Goal: Transaction & Acquisition: Purchase product/service

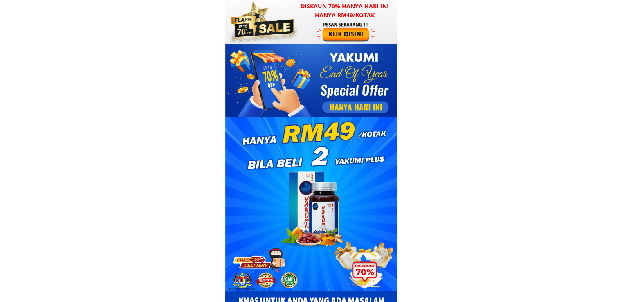
click at [365, 23] on div at bounding box center [346, 31] width 63 height 21
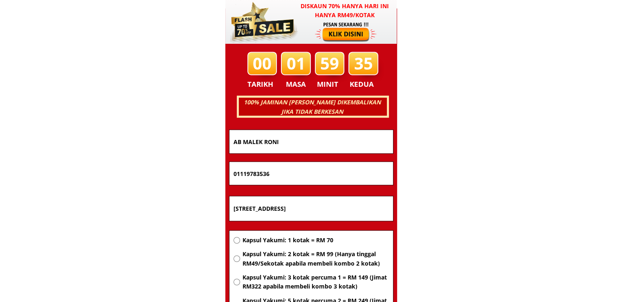
scroll to position [5241, 0]
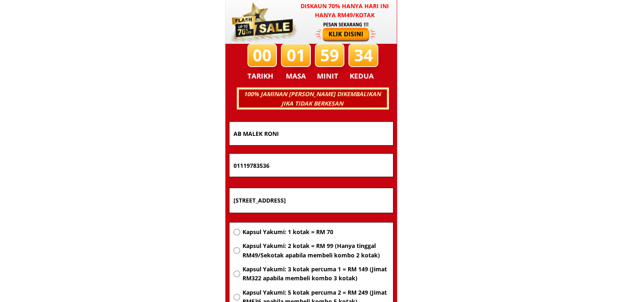
click at [313, 202] on input "LOT 421 KAMPUNG BATU 8 , LORONG LUBUK JAMBU , JALAN KUALA" at bounding box center [312, 200] width 160 height 25
paste input "Blok c-11-11"
type input "Blok c-11-11"
click at [305, 235] on span "Kapsul Yakumi: 1 kotak = RM 70" at bounding box center [315, 231] width 146 height 9
radio input "true"
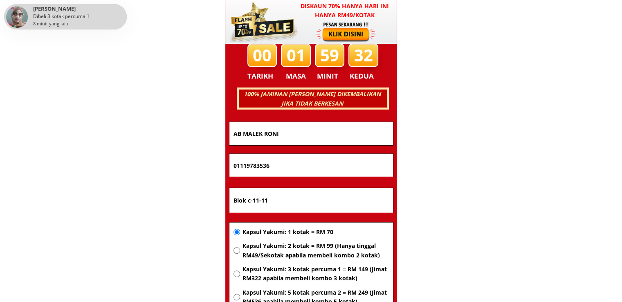
drag, startPoint x: 307, startPoint y: 161, endPoint x: 126, endPoint y: 162, distance: 180.8
paste input "66599532"
type input "0166599532"
drag, startPoint x: 285, startPoint y: 119, endPoint x: 284, endPoint y: 128, distance: 8.7
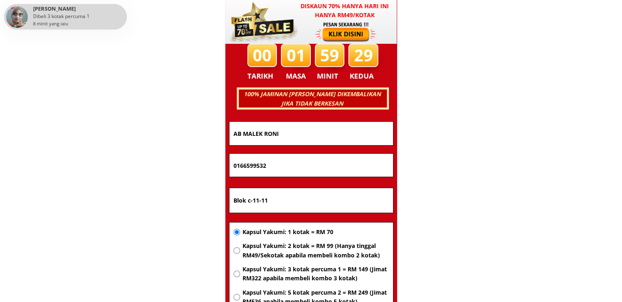
click at [283, 122] on div "00 01 59 29 TARIKH MASA MINIT KEDUA PESAN SEKARANG! AB MALEK RONI 0166599532 Bl…" at bounding box center [311, 212] width 164 height 336
click at [292, 131] on input "AB MALEK RONI" at bounding box center [312, 133] width 160 height 23
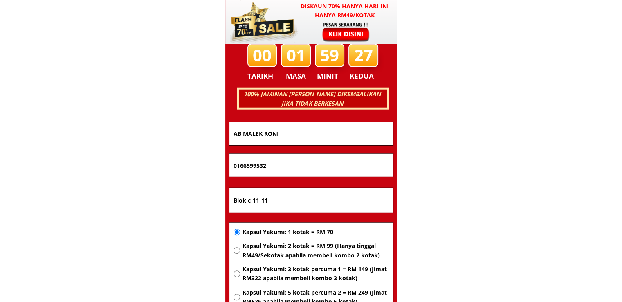
paste input "Rokiah"
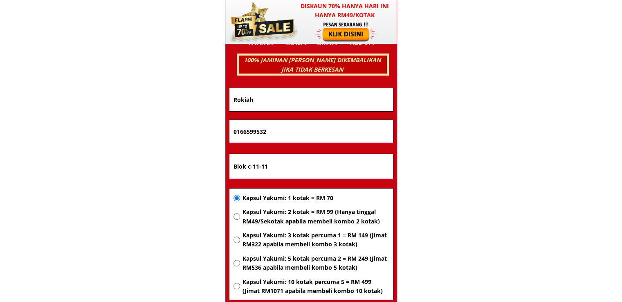
scroll to position [5323, 0]
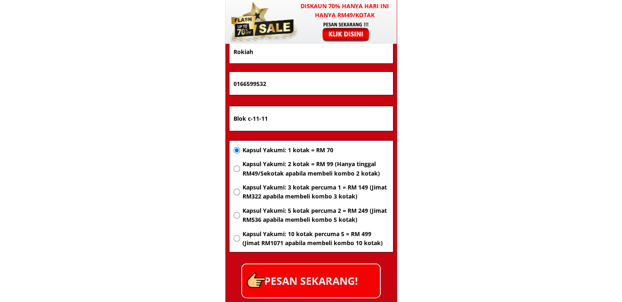
type input "Rokiah"
click at [337, 283] on p "PESAN SEKARANG!" at bounding box center [311, 280] width 138 height 33
click at [296, 149] on span "Kapsul Yakumi: 1 kotak = RM 70" at bounding box center [315, 150] width 146 height 9
radio input "true"
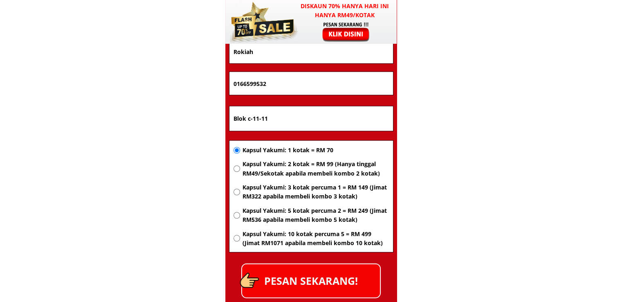
drag, startPoint x: 330, startPoint y: 121, endPoint x: 121, endPoint y: 121, distance: 208.6
paste input "DIRIWAN CORPORATION SDN BHD, 12TH FLOOR, BLOCK A, [GEOGRAPHIC_DATA], [GEOGRAPHI…"
type input "DIRIWAN CORPORATION SDN BHD, 12TH FLOOR, BLOCK A, [GEOGRAPHIC_DATA], [GEOGRAPHI…"
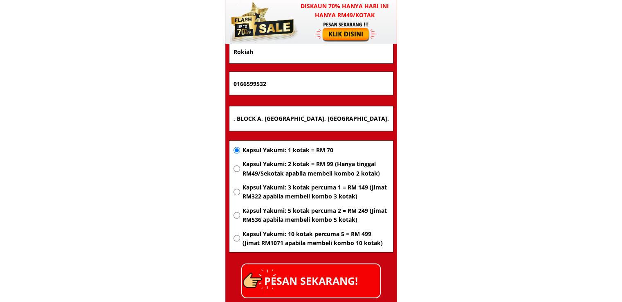
scroll to position [0, 0]
click at [290, 75] on input "0166599532" at bounding box center [312, 83] width 160 height 23
drag, startPoint x: 295, startPoint y: 78, endPoint x: 190, endPoint y: 81, distance: 104.8
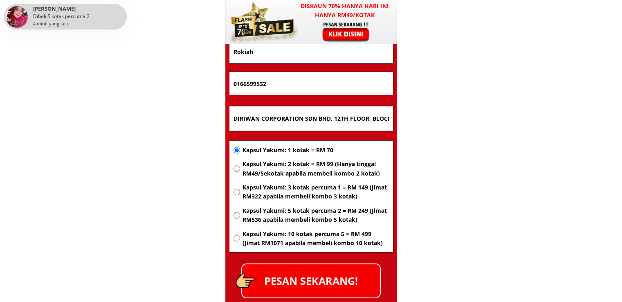
paste input "11-3752 9949"
click at [256, 84] on input "11-3752 9949" at bounding box center [312, 83] width 160 height 23
click at [242, 86] on input "11-37529949" at bounding box center [312, 83] width 160 height 23
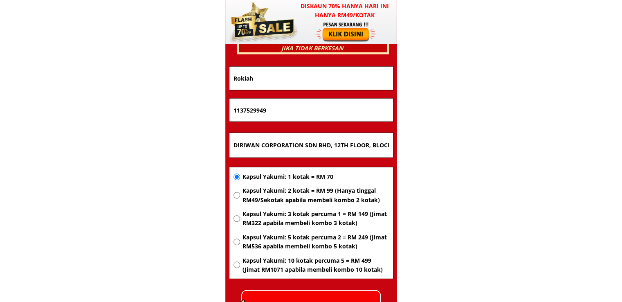
scroll to position [5282, 0]
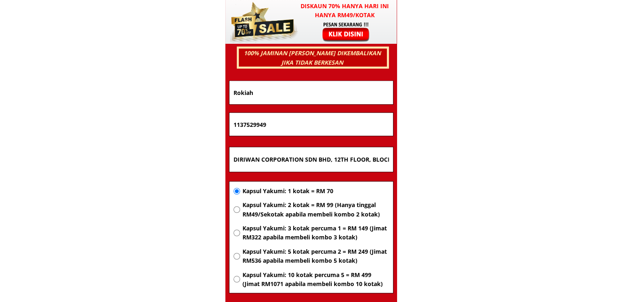
type input "1137529949"
drag, startPoint x: 275, startPoint y: 92, endPoint x: 142, endPoint y: 90, distance: 133.0
paste input "JOVITA LAPINJANG"
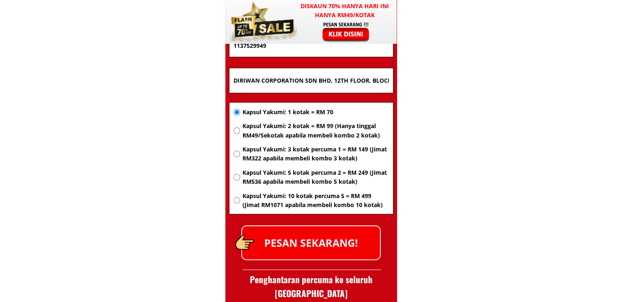
scroll to position [5364, 0]
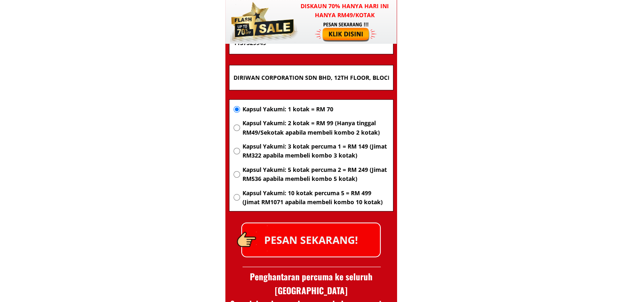
type input "JOVITA LAPINJANG"
click at [299, 235] on p "PESAN SEKARANG!" at bounding box center [311, 239] width 138 height 33
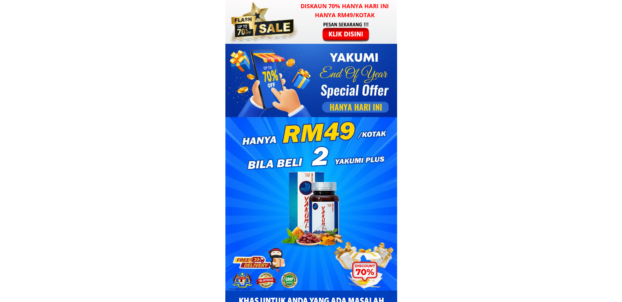
click at [317, 16] on h3 "Diskaun 70% hanya hari ini hanya RM49/kotak" at bounding box center [345, 11] width 104 height 18
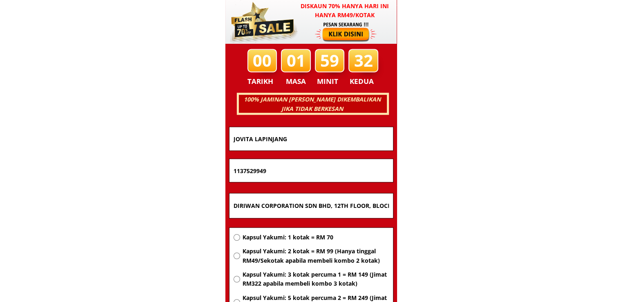
scroll to position [5241, 0]
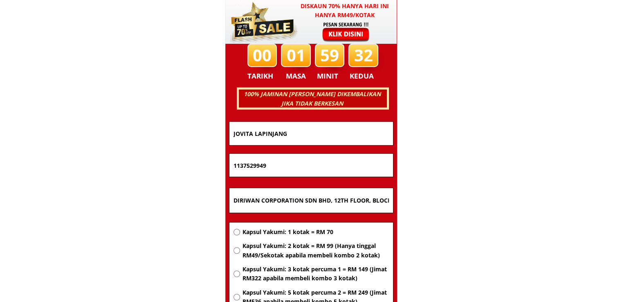
click at [306, 198] on input "DIRIWAN CORPORATION SDN BHD, 12TH FLOOR, BLOCK A, [GEOGRAPHIC_DATA], [GEOGRAPHI…" at bounding box center [312, 200] width 160 height 25
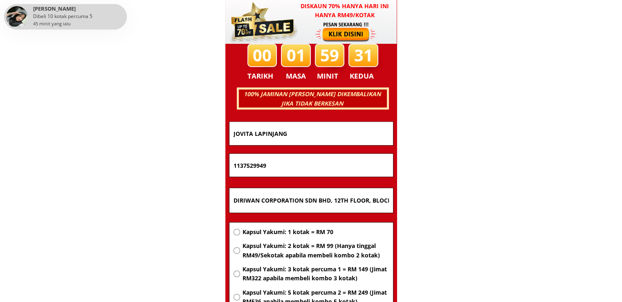
paste input "[GEOGRAPHIC_DATA], [GEOGRAPHIC_DATA]"
type input "[GEOGRAPHIC_DATA], [GEOGRAPHIC_DATA]"
click at [306, 249] on span "Kapsul Yakumi: 2 kotak = RM 99 (Hanya tinggal RM49/Sekotak apabila membeli komb…" at bounding box center [315, 250] width 146 height 18
radio input "true"
drag, startPoint x: 299, startPoint y: 166, endPoint x: 178, endPoint y: 154, distance: 121.6
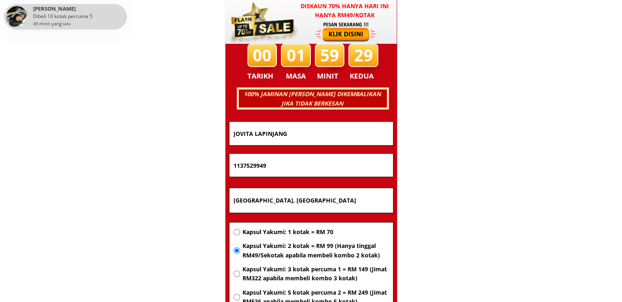
paste input "012-9866912"
click at [245, 164] on input "012-9866912" at bounding box center [312, 165] width 160 height 23
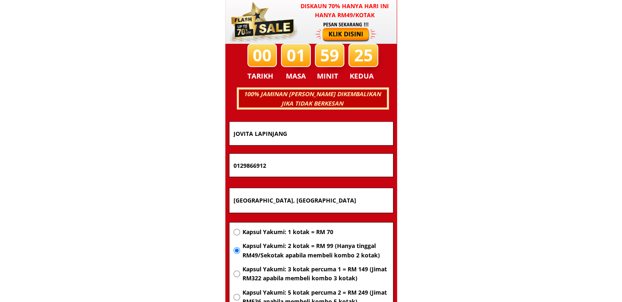
type input "0129866912"
drag, startPoint x: 301, startPoint y: 134, endPoint x: 99, endPoint y: 135, distance: 202.5
paste input "Norayue Bt Mis"
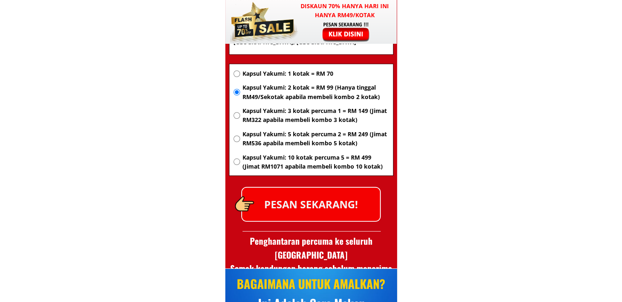
scroll to position [5405, 0]
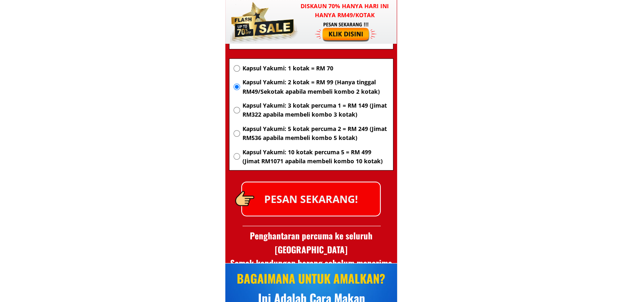
type input "Norayue Bt Mis"
click at [327, 200] on p "PESAN SEKARANG!" at bounding box center [311, 198] width 138 height 33
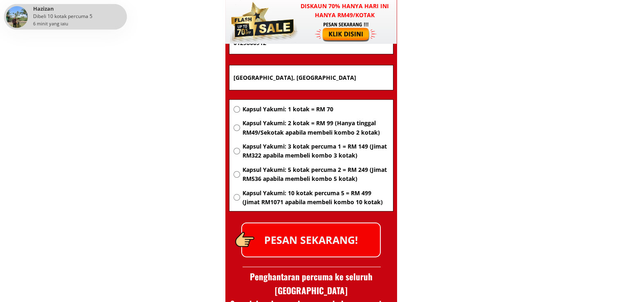
scroll to position [5364, 0]
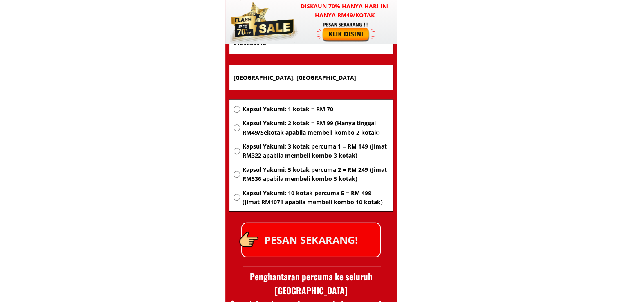
drag, startPoint x: 370, startPoint y: 81, endPoint x: 73, endPoint y: 74, distance: 297.4
paste input "Jln 4,/2 kg Tarun Broga NS"
type input "Jln 4,/2 kg Tarun Broga NS"
click at [268, 126] on span "Kapsul Yakumi: 2 kotak = RM 99 (Hanya tinggal RM49/Sekotak apabila membeli komb…" at bounding box center [315, 128] width 146 height 18
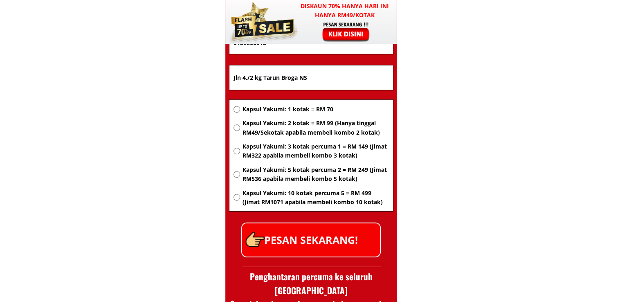
radio input "true"
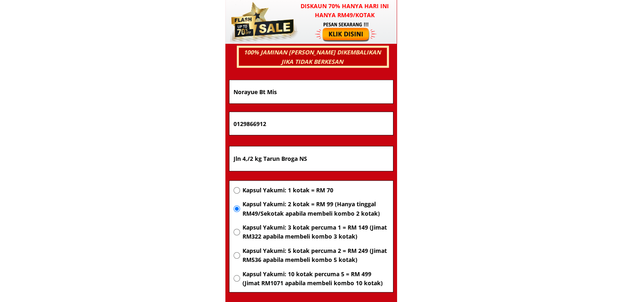
scroll to position [5282, 0]
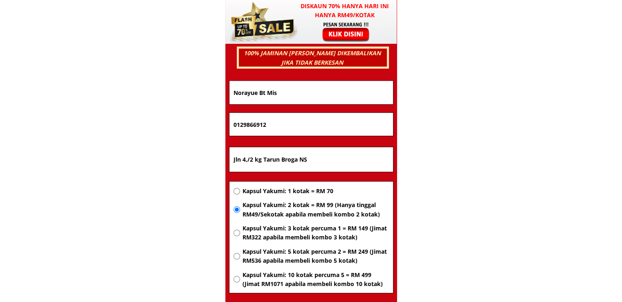
drag, startPoint x: 273, startPoint y: 121, endPoint x: 186, endPoint y: 123, distance: 87.1
paste input "1-11758320"
click at [246, 125] on input "011-11758320" at bounding box center [312, 124] width 160 height 23
type input "01111758320"
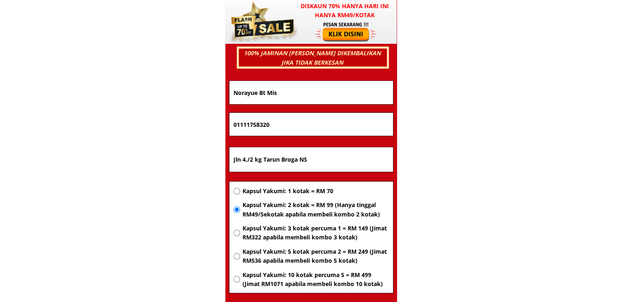
drag, startPoint x: 281, startPoint y: 94, endPoint x: 144, endPoint y: 95, distance: 137.4
paste input "Zahid Said"
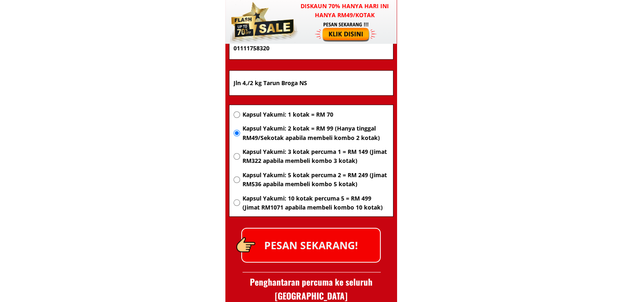
scroll to position [5364, 0]
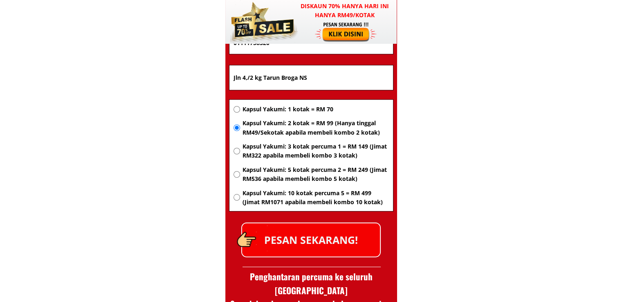
type input "Zahid Said"
click at [335, 246] on p "PESAN SEKARANG!" at bounding box center [311, 239] width 138 height 33
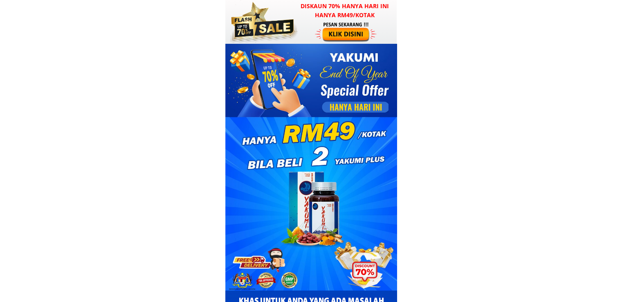
click at [291, 25] on div at bounding box center [263, 22] width 72 height 44
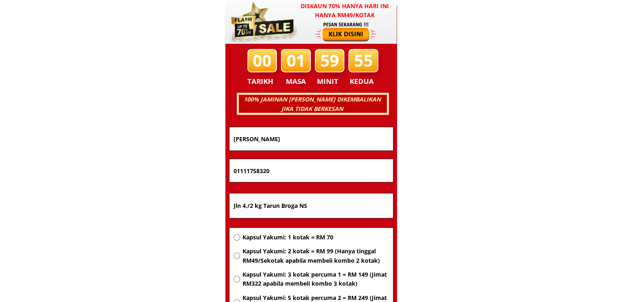
scroll to position [5241, 0]
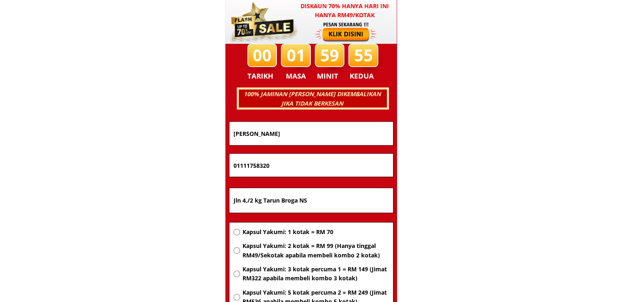
drag, startPoint x: 308, startPoint y: 200, endPoint x: 74, endPoint y: 189, distance: 233.8
paste input "PPRT Pianggu Endau 26820 Rompin [GEOGRAPHIC_DATA]"
type input "PPRT Pianggu Endau 26820 Rompin [GEOGRAPHIC_DATA]"
click at [306, 251] on span "Kapsul Yakumi: 2 kotak = RM 99 (Hanya tinggal RM49/Sekotak apabila membeli komb…" at bounding box center [315, 250] width 146 height 18
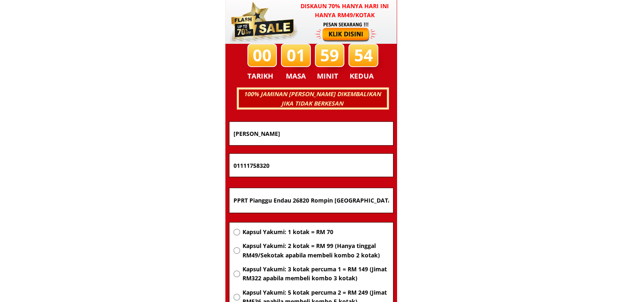
radio input "true"
drag, startPoint x: 293, startPoint y: 168, endPoint x: 72, endPoint y: 160, distance: 221.0
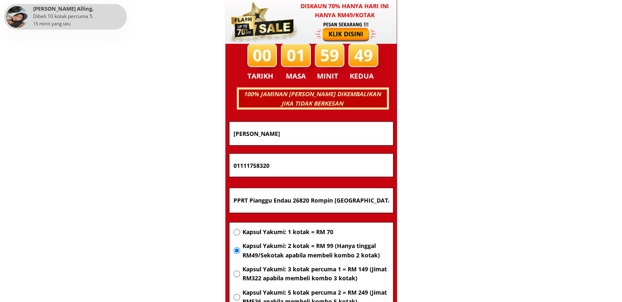
paste input "32109056"
type input "0132109056"
drag, startPoint x: 286, startPoint y: 128, endPoint x: 100, endPoint y: 135, distance: 186.2
paste input "[PERSON_NAME]"
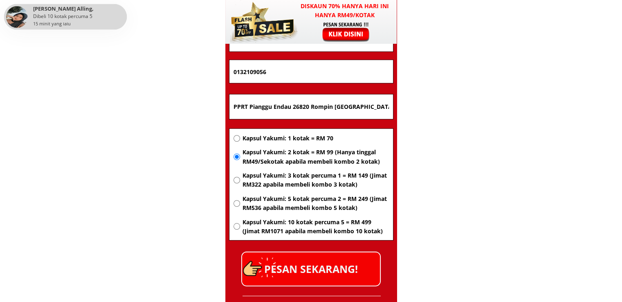
scroll to position [5446, 0]
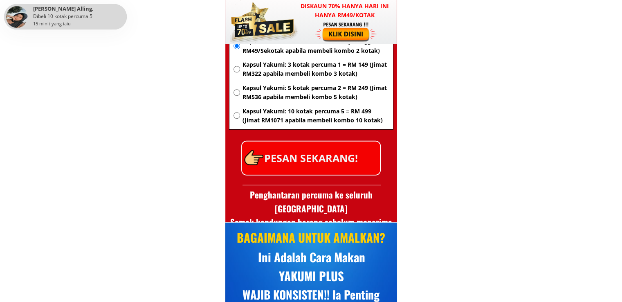
type input "[PERSON_NAME]"
click at [342, 164] on p "PESAN SEKARANG!" at bounding box center [311, 158] width 138 height 33
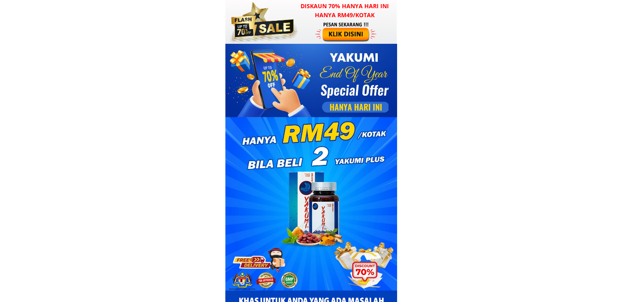
click at [349, 25] on div at bounding box center [346, 31] width 63 height 21
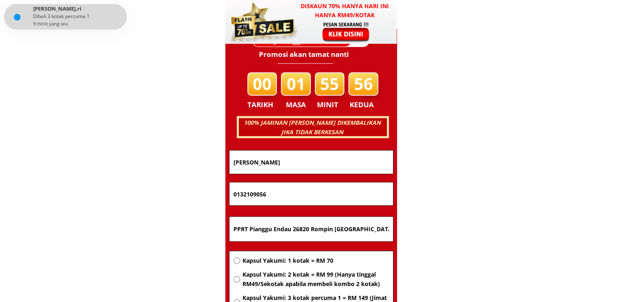
scroll to position [5241, 0]
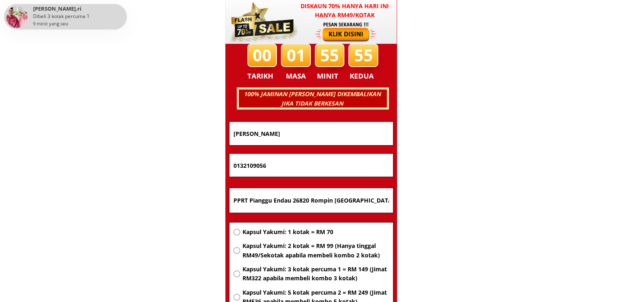
click at [297, 235] on span "Kapsul Yakumi: 1 kotak = RM 70" at bounding box center [315, 231] width 146 height 9
radio input "true"
drag, startPoint x: 377, startPoint y: 203, endPoint x: 91, endPoint y: 192, distance: 286.1
paste input "Butterworth"
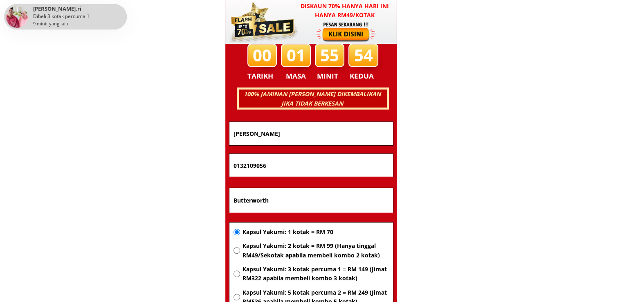
type input "Butterworth"
drag, startPoint x: 301, startPoint y: 166, endPoint x: 134, endPoint y: 164, distance: 167.3
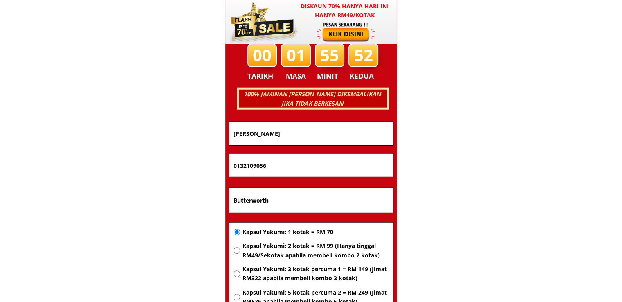
paste input "156493477"
type input "01156493477"
drag, startPoint x: 311, startPoint y: 135, endPoint x: 117, endPoint y: 126, distance: 193.7
paste input "Rahmat bin yusoff Rahmat"
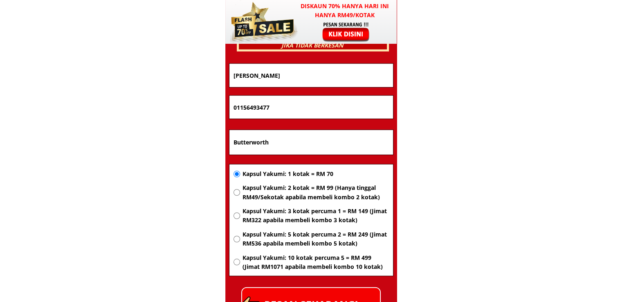
scroll to position [5405, 0]
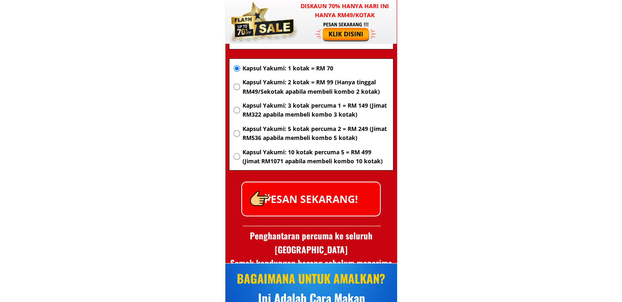
type input "Rahmat bin yusoff Rahmat"
click at [326, 203] on p "PESAN SEKARANG!" at bounding box center [311, 198] width 138 height 33
